Goal: Find specific fact: Find contact information

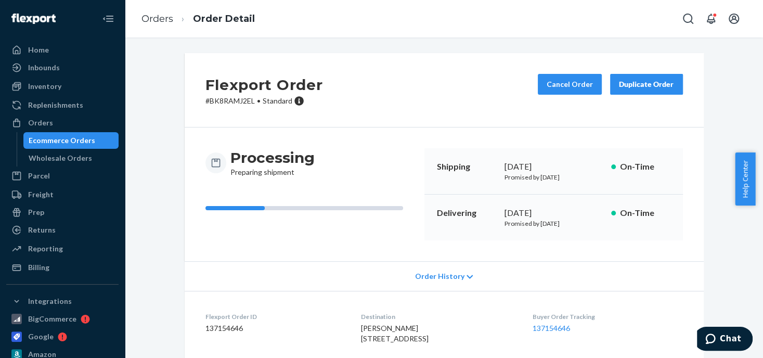
scroll to position [51, 0]
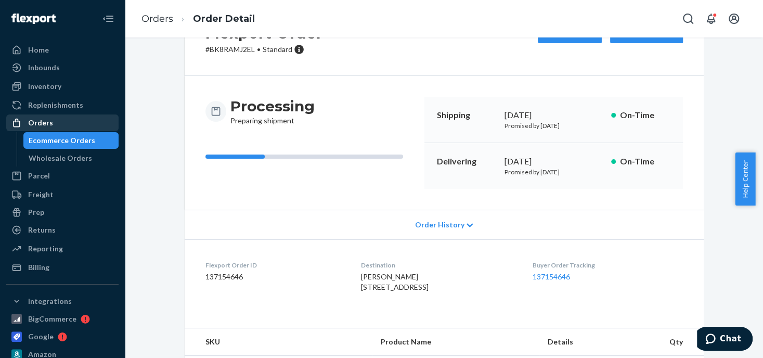
click at [36, 128] on div "Orders" at bounding box center [62, 122] width 110 height 15
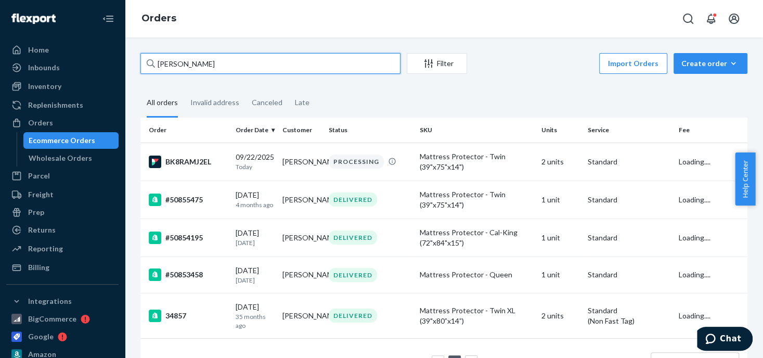
drag, startPoint x: 213, startPoint y: 64, endPoint x: 161, endPoint y: 62, distance: 52.1
click at [150, 62] on div "[PERSON_NAME]" at bounding box center [270, 63] width 260 height 21
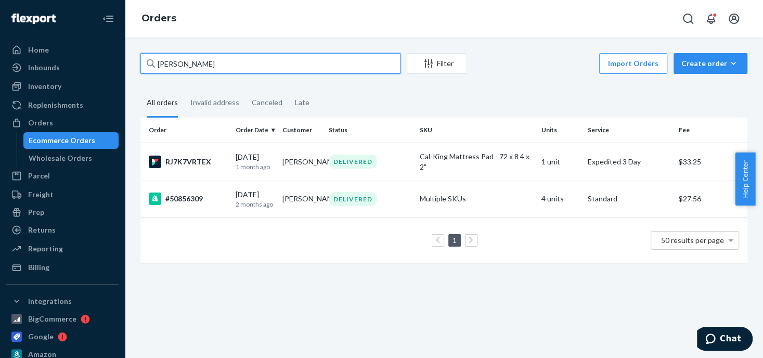
type input "[PERSON_NAME]"
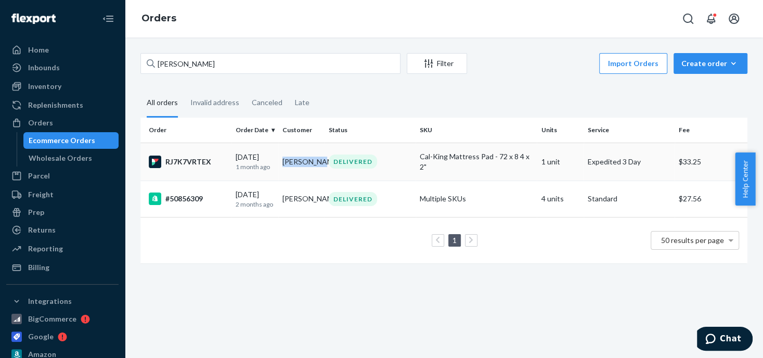
drag, startPoint x: 318, startPoint y: 164, endPoint x: 281, endPoint y: 164, distance: 36.9
click at [281, 164] on td "[PERSON_NAME]" at bounding box center [301, 162] width 46 height 38
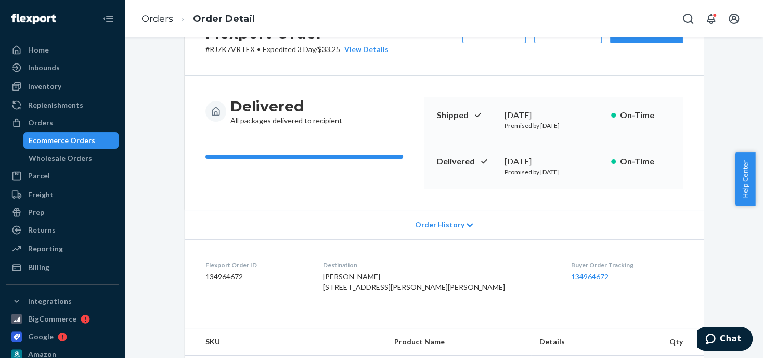
scroll to position [104, 0]
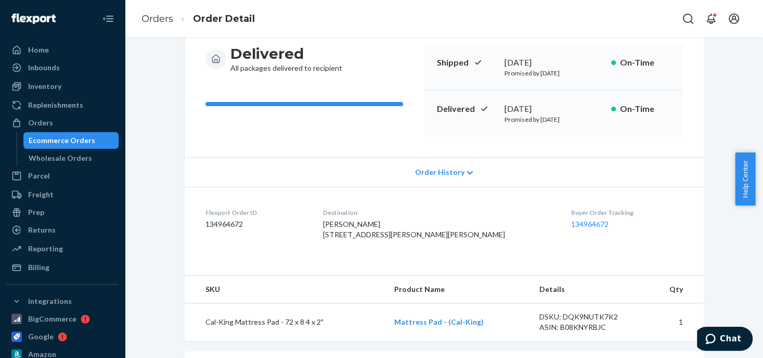
click at [365, 220] on span "[PERSON_NAME] [STREET_ADDRESS][PERSON_NAME][PERSON_NAME]" at bounding box center [414, 229] width 182 height 19
copy span "[PERSON_NAME]"
